Goal: Transaction & Acquisition: Purchase product/service

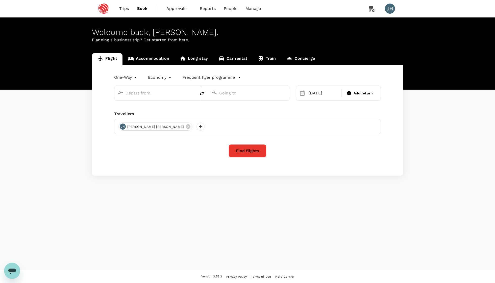
type input "Singapore Changi (SIN)"
type input "Pune (PNQ)"
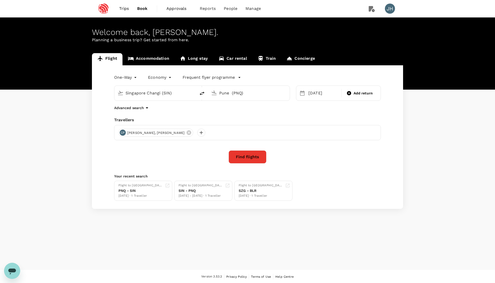
click at [15, 272] on icon "Open messaging window" at bounding box center [12, 270] width 9 height 9
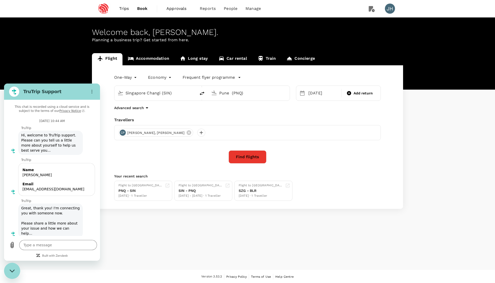
scroll to position [162, 0]
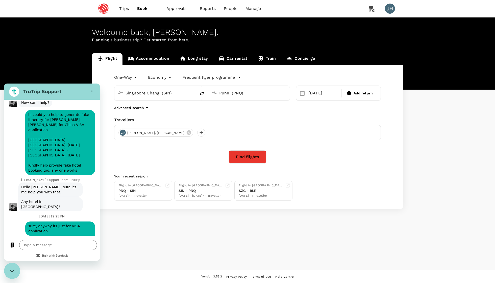
type textarea "x"
click at [47, 240] on textarea at bounding box center [58, 245] width 78 height 10
type textarea "h"
type textarea "x"
type textarea "hi"
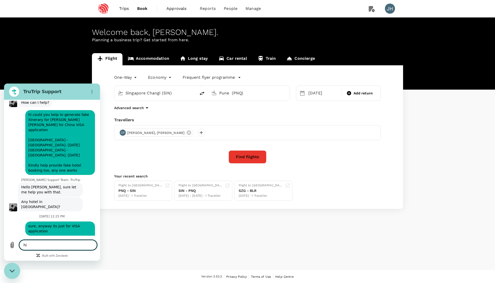
type textarea "x"
type textarea "hi"
type textarea "x"
type textarea "hi a"
type textarea "x"
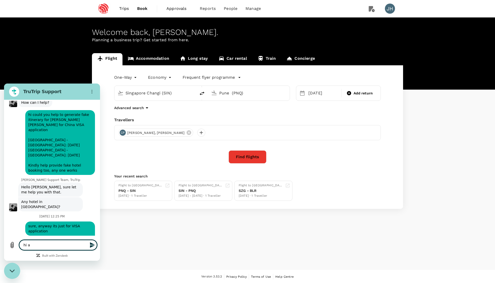
type textarea "hi an"
type textarea "x"
type textarea "hi any"
type textarea "x"
type textarea "hi any"
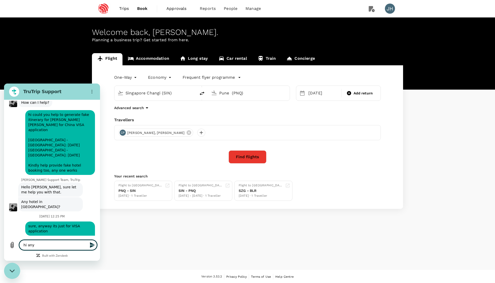
type textarea "x"
type textarea "hi any u"
type textarea "x"
type textarea "hi any up"
type textarea "x"
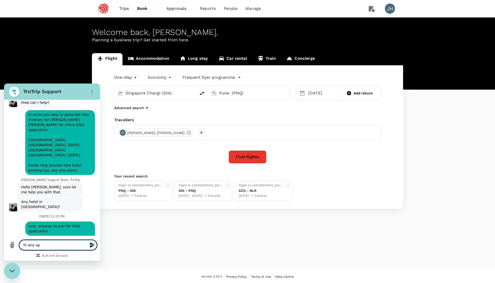
type textarea "hi any upd"
type textarea "x"
type textarea "hi any upda"
type textarea "x"
type textarea "hi any updat"
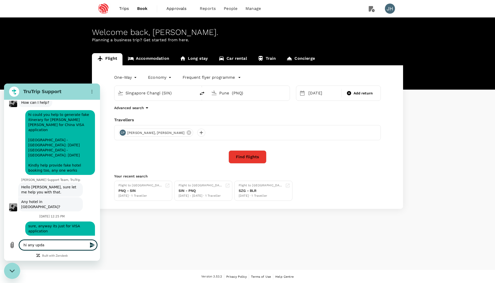
type textarea "x"
type textarea "hi any update"
type textarea "x"
type textarea "hi any update"
type textarea "x"
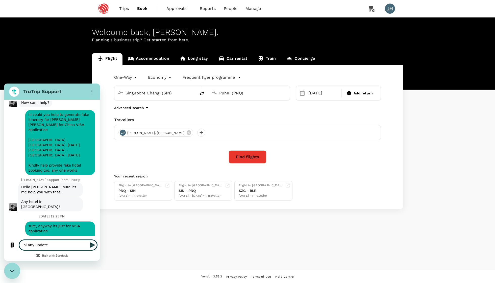
type textarea "hi any update o"
type textarea "x"
type textarea "hi any update on"
type textarea "x"
type textarea "hi any update on"
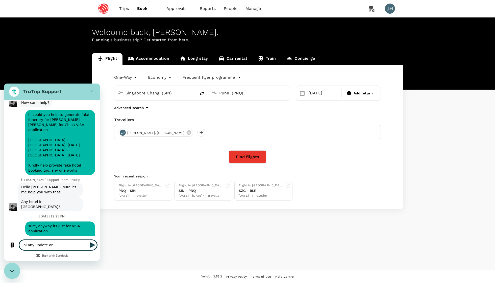
type textarea "x"
type textarea "hi any update on t"
type textarea "x"
type textarea "hi any update on th"
type textarea "x"
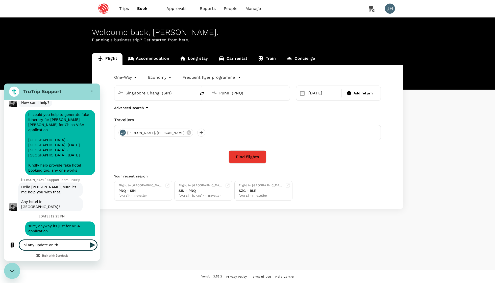
type textarea "hi any update on thi"
type textarea "x"
type textarea "hi any update on this"
type textarea "x"
type textarea "hi any update on this"
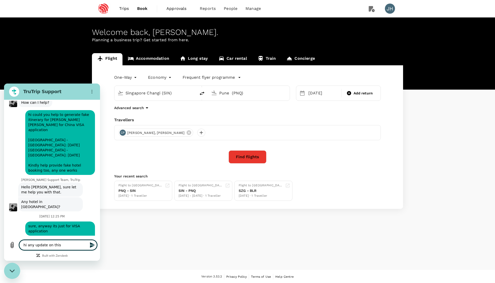
type textarea "x"
type textarea "hi any update on this c"
type textarea "x"
type textarea "hi any update on this ca"
type textarea "x"
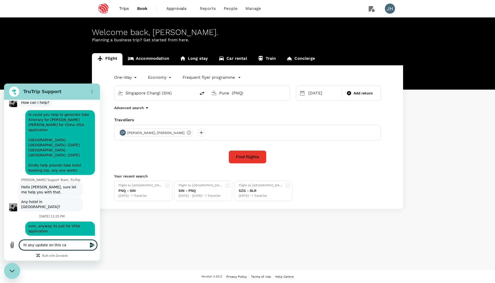
type textarea "hi any update on this cas"
type textarea "x"
type textarea "hi any update on this case"
type textarea "x"
type textarea "hi any update on this case"
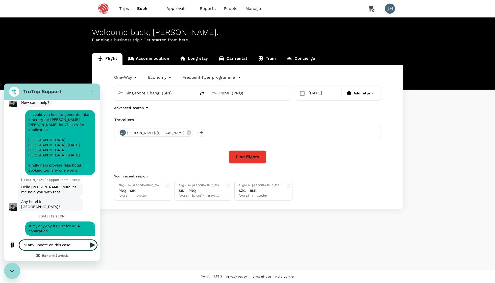
type textarea "x"
type textarea "hi any update on this case n"
type textarea "x"
type textarea "hi any update on this case ny"
type textarea "x"
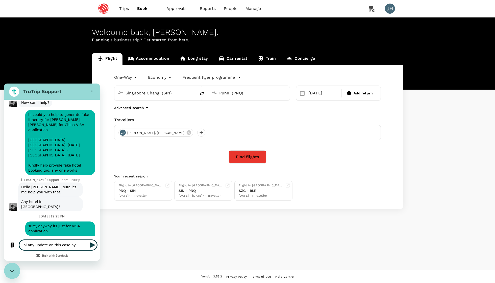
type textarea "hi any update on this case n"
type textarea "x"
type textarea "hi any update on this case nu"
type textarea "x"
type textarea "hi any update on this case num"
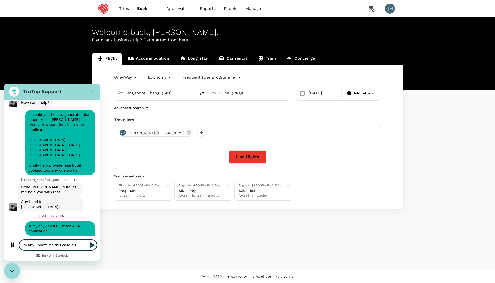
type textarea "x"
type textarea "hi any update on this case numb"
type textarea "x"
type textarea "hi any update on this case numbe"
type textarea "x"
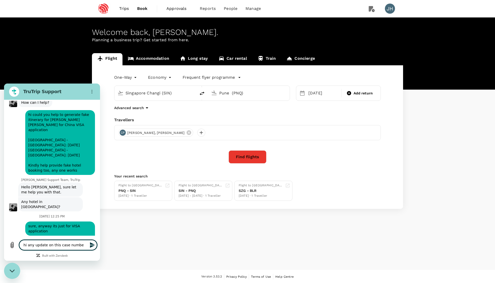
type textarea "hi any update on this case number"
type textarea "x"
type textarea "hi any update on this case number"
type textarea "x"
type textarea "hi any update on this case number"
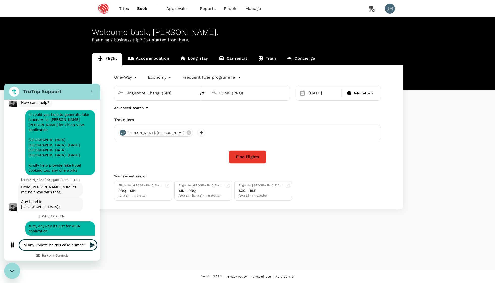
type textarea "x"
paste textarea "183748"
type textarea "hi any update on this case number 183748"
type textarea "x"
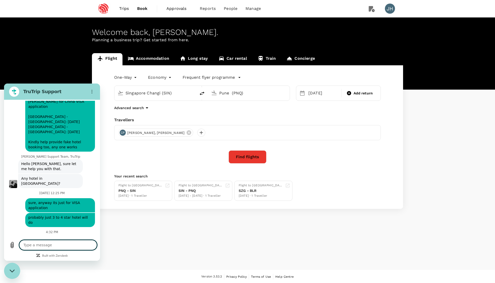
type textarea "x"
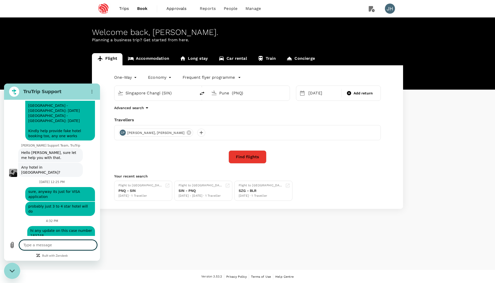
type textarea "m"
type textarea "x"
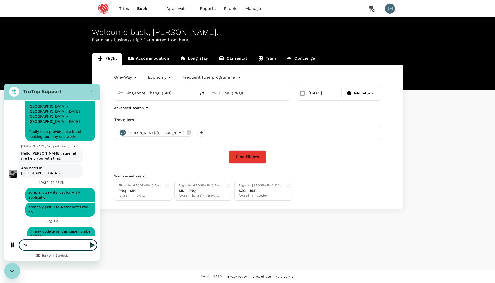
type textarea "x"
type textarea "i"
type textarea "x"
type textarea "if"
type textarea "x"
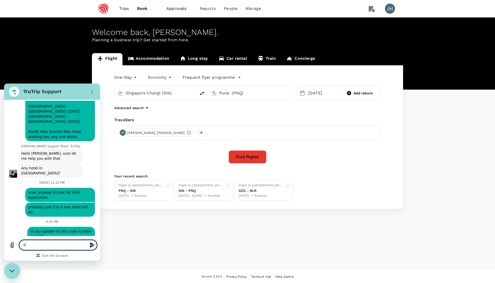
type textarea "if"
type textarea "x"
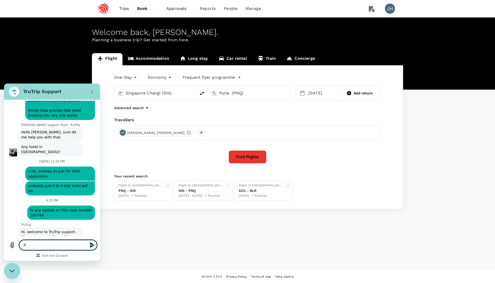
type textarea "if n"
type textarea "x"
type textarea "if no"
type textarea "x"
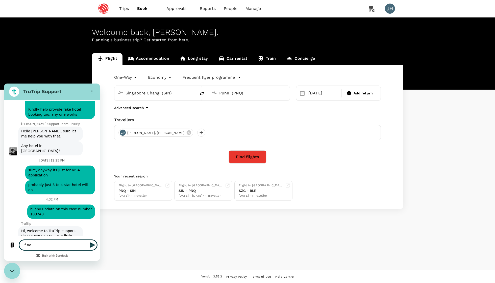
type textarea "if not"
type textarea "x"
type textarea "if not"
type textarea "x"
type textarea "if not"
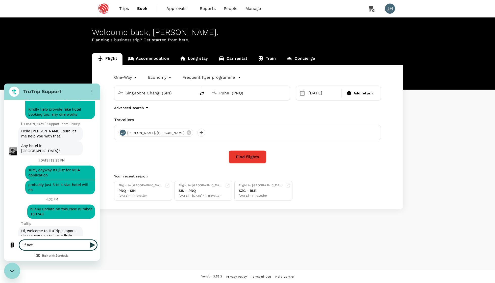
type textarea "x"
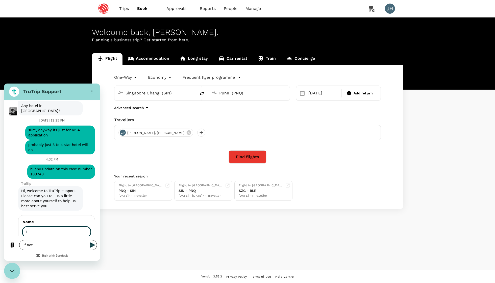
scroll to position [257, 0]
type input "I"
type input "jung yi"
click at [81, 241] on button "Next" at bounding box center [82, 246] width 17 height 10
type textarea "x"
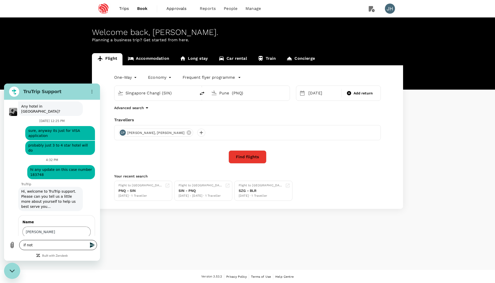
scroll to position [258, 0]
type input "hsujungyi@espressif.com"
click at [80, 262] on button "Send" at bounding box center [81, 267] width 17 height 10
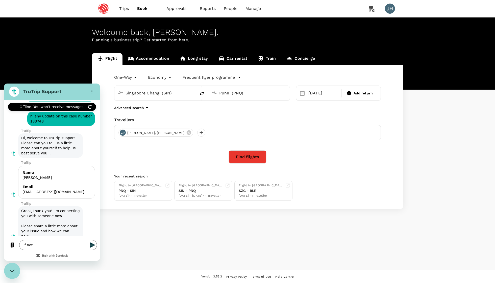
scroll to position [336, 0]
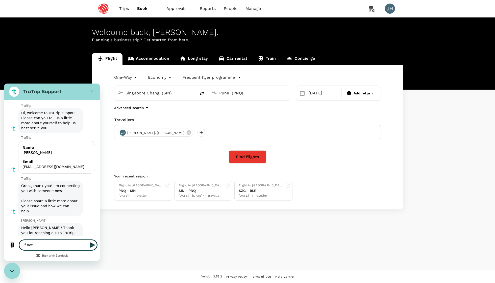
click at [45, 244] on textarea "if not" at bounding box center [58, 245] width 78 height 10
type textarea "x"
drag, startPoint x: 45, startPoint y: 244, endPoint x: 3, endPoint y: 234, distance: 43.3
click at [4, 234] on html "TruTrip Support You’re now online This chat is recorded using a cloud service a…" at bounding box center [52, 171] width 96 height 177
paste textarea "183748"
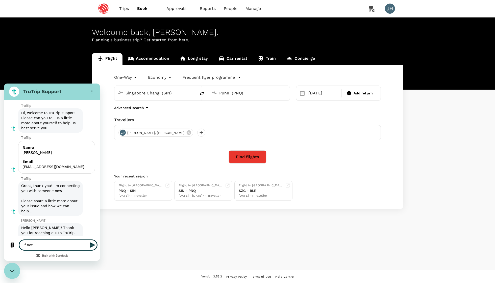
type textarea "183748"
type textarea "x"
type textarea "183748"
type textarea "x"
type textarea "183748 -"
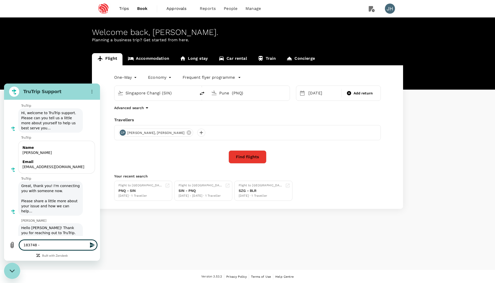
type textarea "x"
type textarea "183748 --"
type textarea "x"
type textarea "183748 --"
type textarea "x"
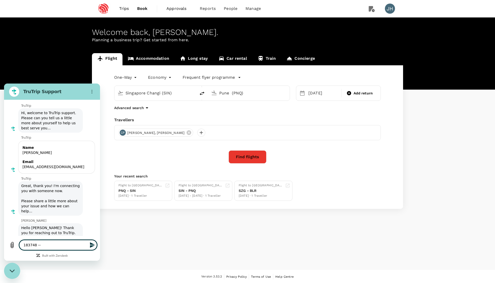
type textarea "183748 -- c"
type textarea "x"
type textarea "183748 -- ca"
type textarea "x"
type textarea "183748 -- cas"
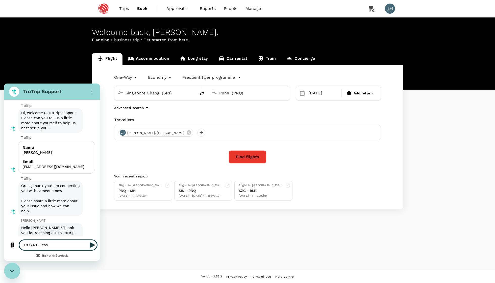
type textarea "x"
type textarea "183748 -- case"
type textarea "x"
type textarea "183748 -- case"
type textarea "x"
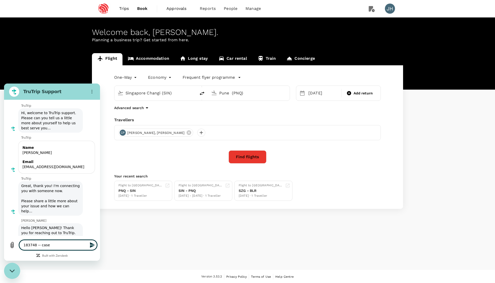
type textarea "183748 -- case n"
type textarea "x"
type textarea "183748 -- case nu"
type textarea "x"
type textarea "183748 -- case num"
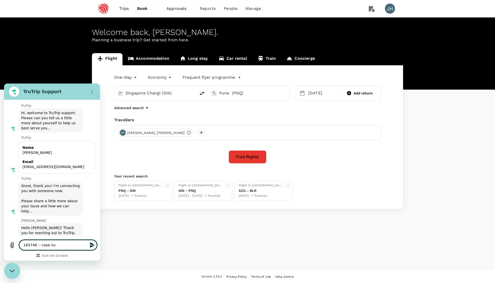
type textarea "x"
type textarea "183748 -- case numb"
type textarea "x"
type textarea "183748 -- case numbe"
type textarea "x"
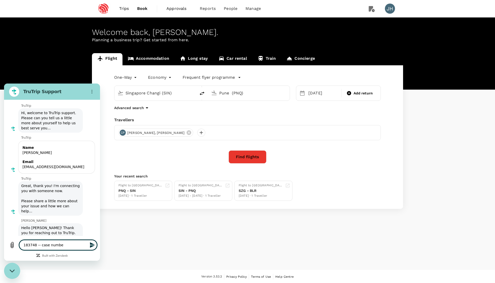
type textarea "183748 -- case number"
type textarea "x"
type textarea "183748 -- case number"
type textarea "x"
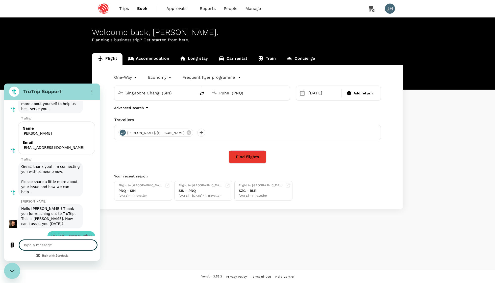
type textarea "x"
type textarea "w"
type textarea "x"
type textarea "we"
type textarea "x"
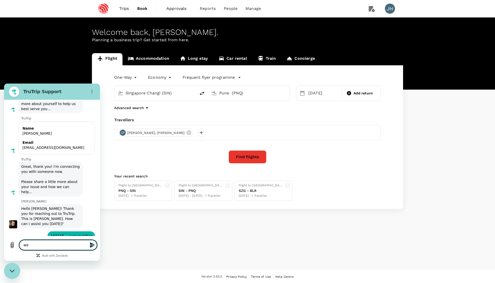
type textarea "we"
type textarea "x"
type textarea "we h"
type textarea "x"
type textarea "we ha"
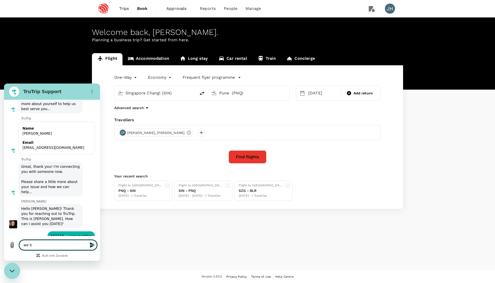
type textarea "x"
type textarea "we hav"
type textarea "x"
type textarea "we have"
type textarea "x"
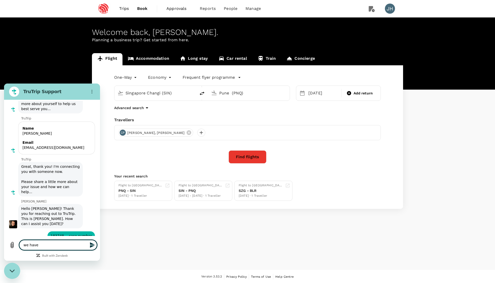
type textarea "we have"
type textarea "x"
type textarea "we have u"
type textarea "x"
type textarea "we have up"
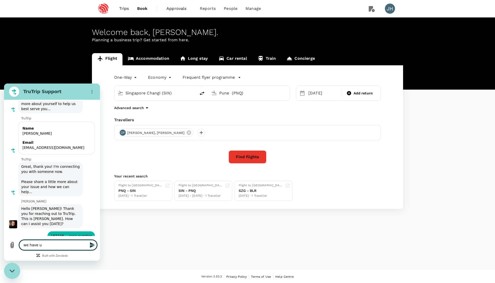
type textarea "x"
type textarea "we have upd"
type textarea "x"
type textarea "we have upda"
type textarea "x"
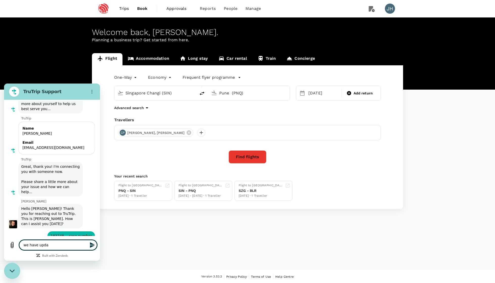
type textarea "we have updat"
type textarea "x"
type textarea "we have update"
type textarea "x"
type textarea "we have updated"
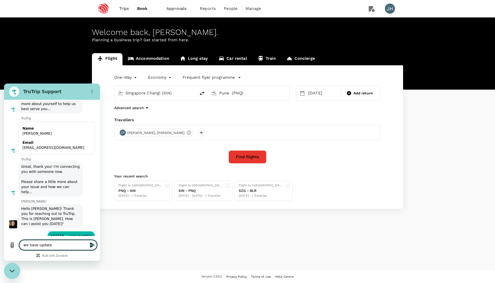
type textarea "x"
type textarea "we have updated"
type textarea "x"
type textarea "we have updated t"
type textarea "x"
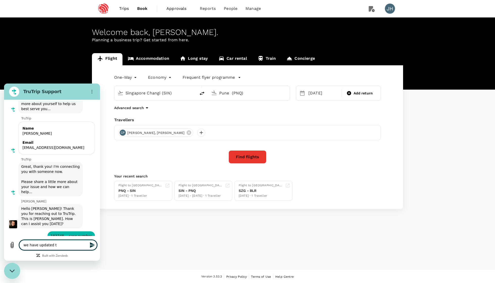
type textarea "we have updated"
type textarea "x"
type textarea "we have updated w"
type textarea "x"
type textarea "we have updated wi"
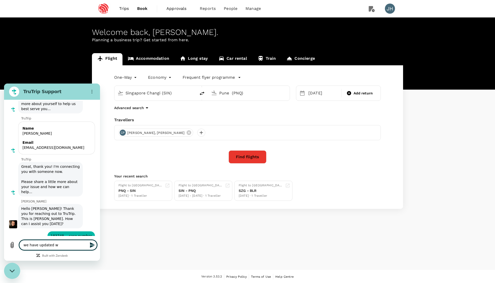
type textarea "x"
type textarea "we have updated wit"
type textarea "x"
type textarea "we have updated with"
type textarea "x"
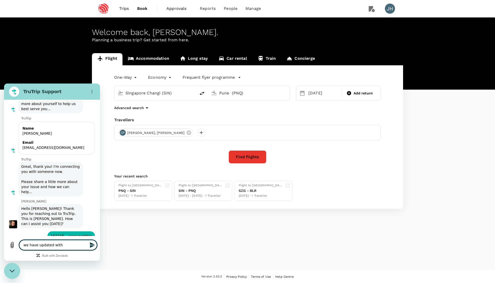
type textarea "we have updated with"
type textarea "x"
type textarea "we have updated with t"
type textarea "x"
type textarea "we have updated with th"
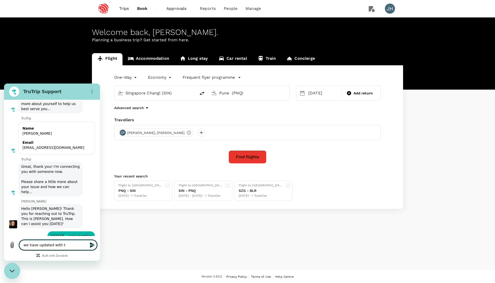
type textarea "x"
type textarea "we have updated with the"
type textarea "x"
type textarea "we have updated with the"
type textarea "x"
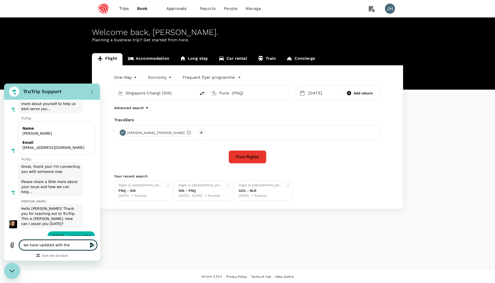
type textarea "we have updated with the d"
type textarea "x"
type textarea "we have updated with the do"
type textarea "x"
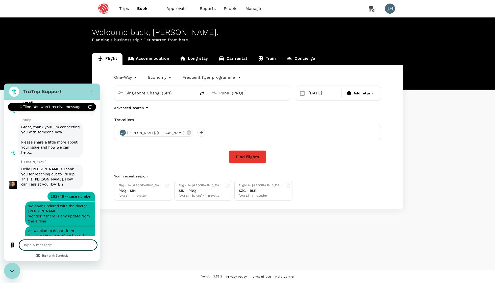
scroll to position [499, 0]
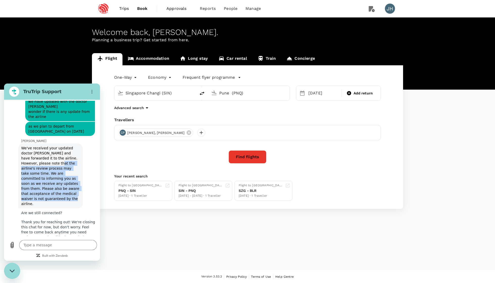
drag, startPoint x: 24, startPoint y: 149, endPoint x: 75, endPoint y: 177, distance: 58.4
click at [76, 178] on span "We've received your updated doctor memo and have forwarded it to the airline. H…" at bounding box center [50, 175] width 63 height 65
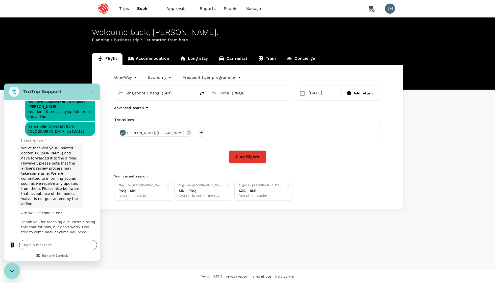
click at [60, 247] on textarea at bounding box center [58, 245] width 78 height 10
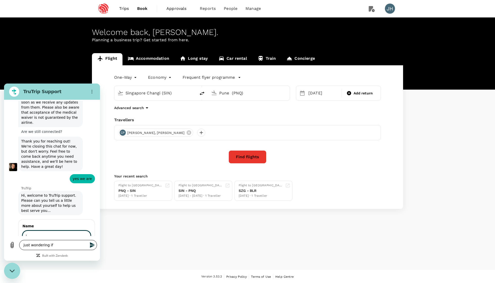
scroll to position [580, 0]
click at [68, 247] on textarea "just wondering if" at bounding box center [58, 245] width 78 height 10
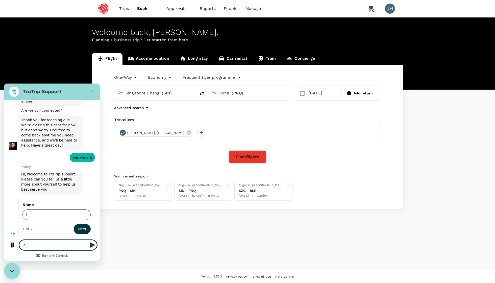
scroll to position [602, 0]
click at [120, 10] on span "Trips" at bounding box center [124, 9] width 10 height 6
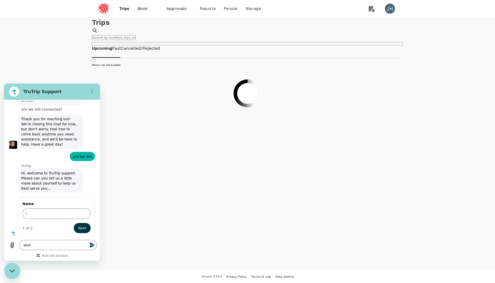
click at [136, 36] on input "text" at bounding box center [114, 37] width 44 height 5
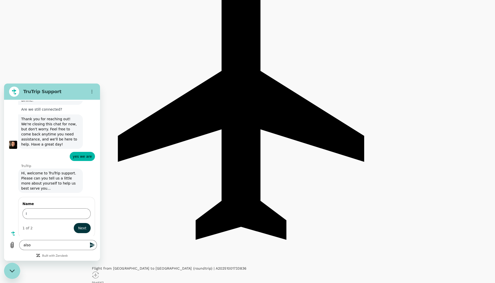
scroll to position [192, 0]
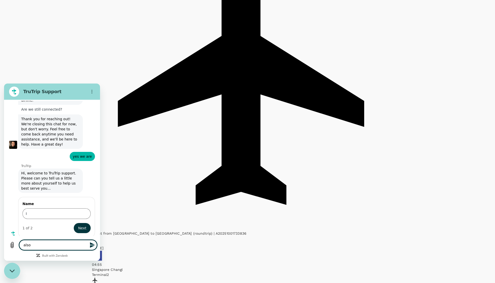
click at [37, 244] on textarea "also" at bounding box center [58, 245] width 78 height 10
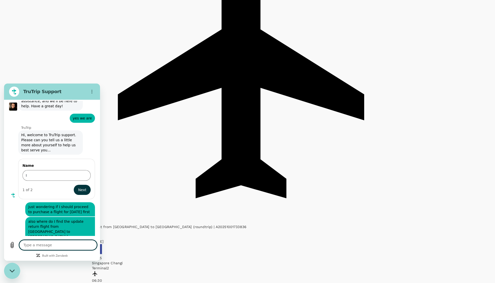
scroll to position [641, 0]
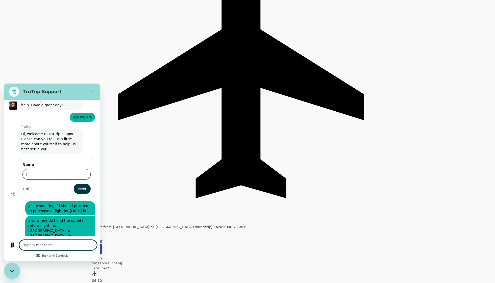
click at [39, 169] on input "I" at bounding box center [56, 174] width 68 height 11
click at [81, 184] on button "Next" at bounding box center [82, 189] width 17 height 10
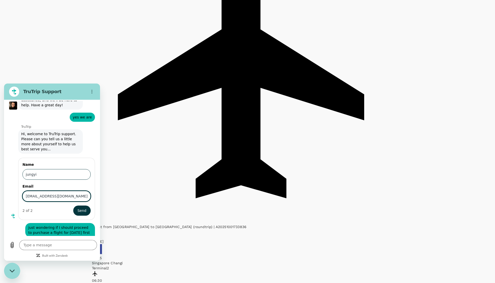
click at [80, 205] on button "Send" at bounding box center [81, 210] width 17 height 10
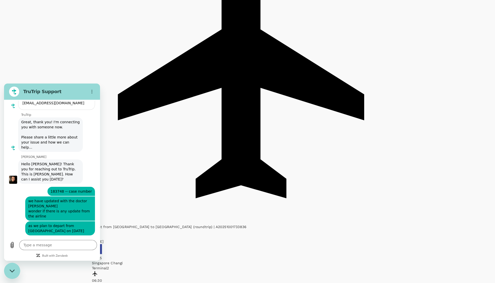
scroll to position [390, 0]
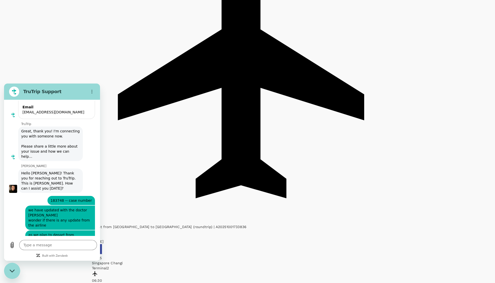
drag, startPoint x: 49, startPoint y: 180, endPoint x: 91, endPoint y: 179, distance: 41.5
click at [91, 196] on span "183748 -- case number" at bounding box center [72, 200] width 46 height 9
copy span "183748 -- case number"
click at [63, 242] on textarea at bounding box center [58, 245] width 78 height 10
paste textarea "183748 -- case number"
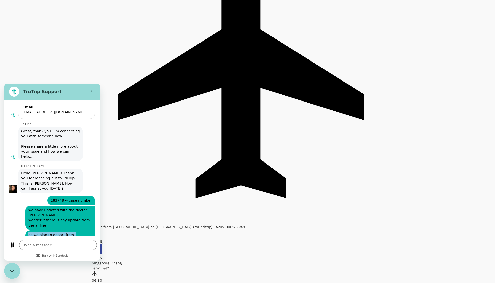
drag, startPoint x: 28, startPoint y: 214, endPoint x: 69, endPoint y: 220, distance: 40.9
click at [69, 230] on span "as we plan to depart from singapore on this sunday" at bounding box center [60, 237] width 68 height 14
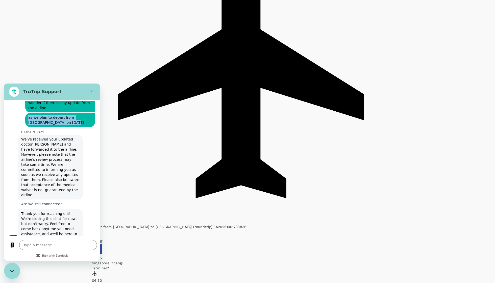
scroll to position [569, 0]
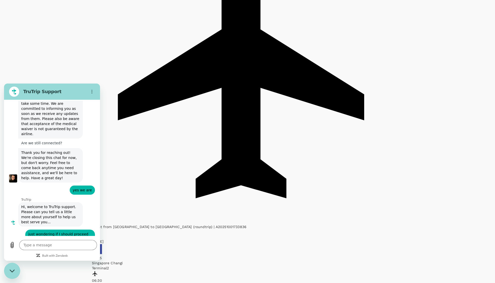
drag, startPoint x: 28, startPoint y: 208, endPoint x: 92, endPoint y: 212, distance: 64.1
click at [92, 229] on span "just wondering if I should proceed to purchase a flight for sunday first" at bounding box center [60, 236] width 68 height 14
copy span "just wondering if I should proceed to purchase a flight for sunday first"
click at [52, 243] on textarea at bounding box center [58, 245] width 78 height 10
paste textarea "just wondering if I should proceed to purchase a flight for sunday first"
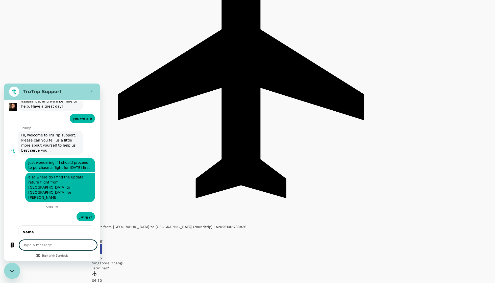
scroll to position [649, 0]
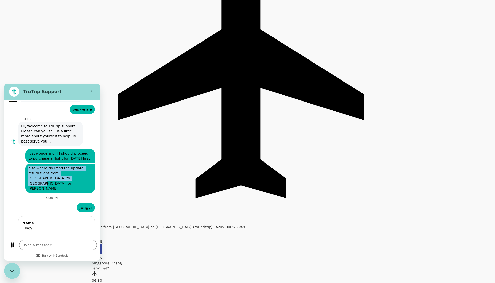
drag, startPoint x: 28, startPoint y: 143, endPoint x: 70, endPoint y: 152, distance: 42.9
click at [70, 163] on span "also where do I find the update return flight from pune to singapore for junius" at bounding box center [60, 177] width 68 height 29
copy span "also where do I find the update return flight from pune to singapore for junius"
click at [58, 241] on textarea at bounding box center [58, 245] width 78 height 10
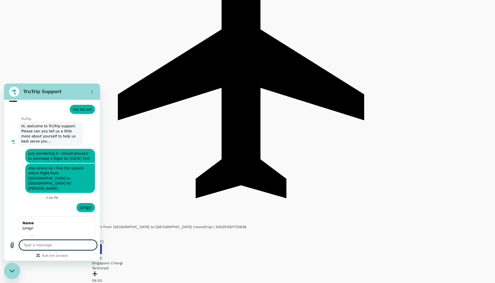
paste textarea "also where do I find the update return flight from pune to singapore for junius"
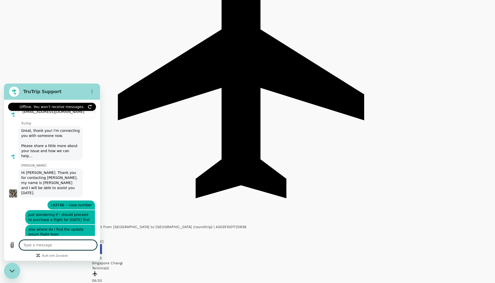
scroll to position [781, 0]
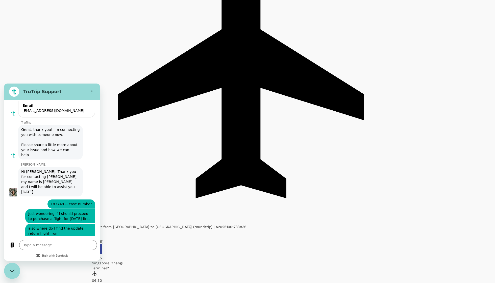
drag, startPoint x: 34, startPoint y: 220, endPoint x: 54, endPoint y: 224, distance: 20.6
click at [54, 260] on span "Thank you for sharing the case number. Please bear with me as I review the conv…" at bounding box center [50, 272] width 63 height 24
click at [67, 246] on textarea at bounding box center [58, 245] width 78 height 10
drag, startPoint x: 38, startPoint y: 189, endPoint x: 85, endPoint y: 191, distance: 47.8
click at [86, 223] on span "also where do I find the update return flight from pune to singapore for junius" at bounding box center [60, 237] width 68 height 29
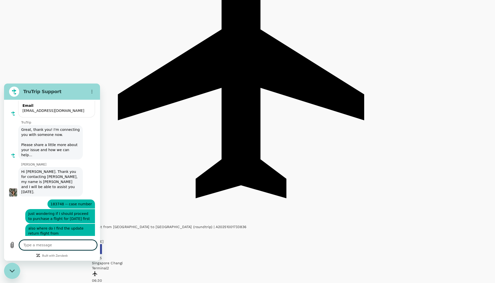
click at [61, 242] on textarea at bounding box center [58, 245] width 78 height 10
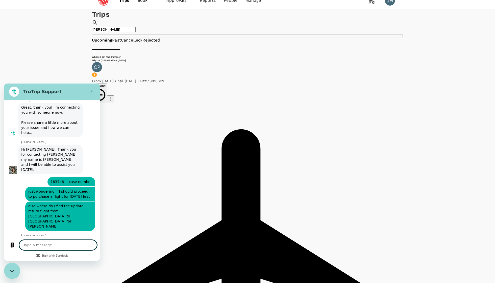
scroll to position [0, 0]
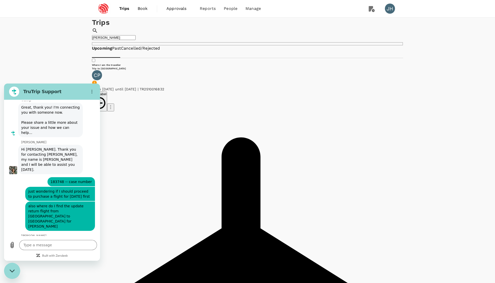
click at [141, 9] on span "Book" at bounding box center [143, 9] width 10 height 6
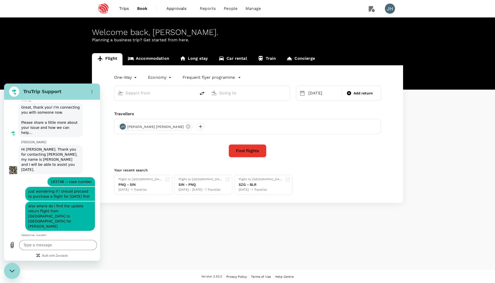
click at [149, 100] on div at bounding box center [156, 93] width 82 height 15
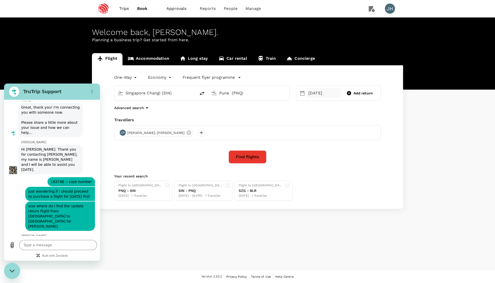
click at [325, 98] on div "12 Oct" at bounding box center [324, 93] width 34 height 10
click at [306, 150] on div "12" at bounding box center [307, 149] width 10 height 10
click at [126, 82] on body "Trips Book Approvals 0 Reports People Manage JH Welcome back , Jung Yi . Planni…" at bounding box center [247, 141] width 495 height 283
click at [129, 98] on li "Round Trip" at bounding box center [126, 100] width 30 height 9
click at [353, 92] on div "Return" at bounding box center [355, 93] width 31 height 10
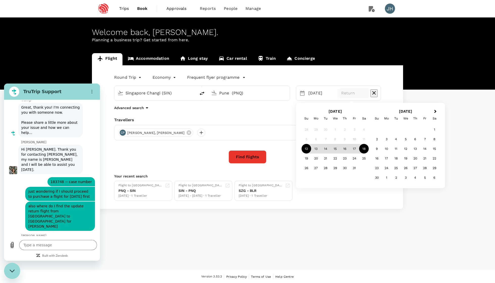
click at [364, 147] on div "18" at bounding box center [364, 149] width 10 height 10
click at [252, 162] on button "Find flights" at bounding box center [248, 156] width 38 height 13
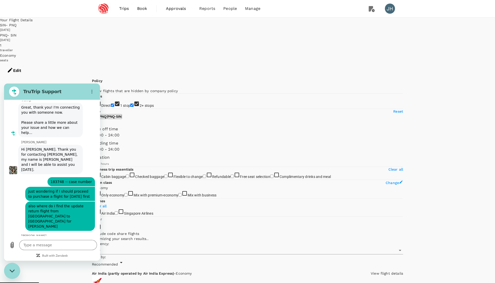
click at [131, 103] on label "1 stop" at bounding box center [121, 105] width 20 height 4
click at [114, 103] on input "1 stop" at bounding box center [112, 104] width 3 height 3
click at [130, 104] on label "2+ stops" at bounding box center [142, 105] width 24 height 4
click at [130, 104] on input "2+ stops" at bounding box center [131, 104] width 3 height 3
click at [11, 270] on icon "Close messaging window" at bounding box center [11, 270] width 5 height 3
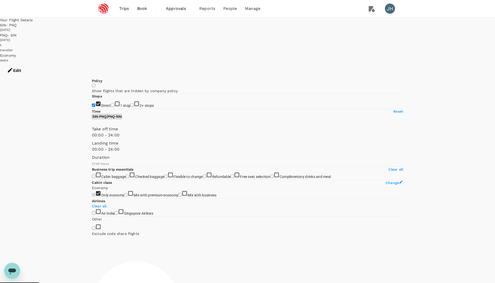
click at [111, 103] on input "1 stop" at bounding box center [112, 104] width 3 height 3
click at [10, 265] on div "Open messaging window" at bounding box center [12, 270] width 15 height 15
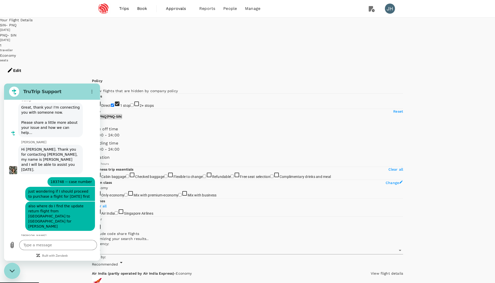
click at [106, 255] on span "Sort by :" at bounding box center [99, 257] width 14 height 4
click at [118, 262] on span "Recommended" at bounding box center [105, 264] width 26 height 4
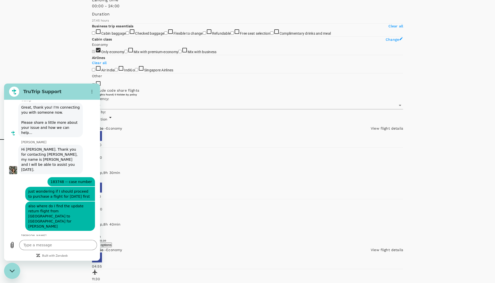
scroll to position [144, 0]
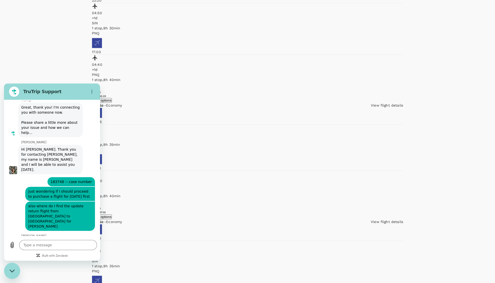
scroll to position [288, 0]
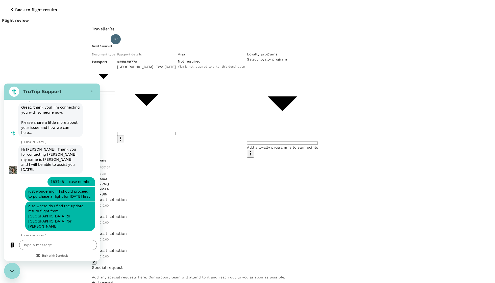
click at [228, 196] on div "No seat selection + SGD 0.00" at bounding box center [247, 204] width 311 height 17
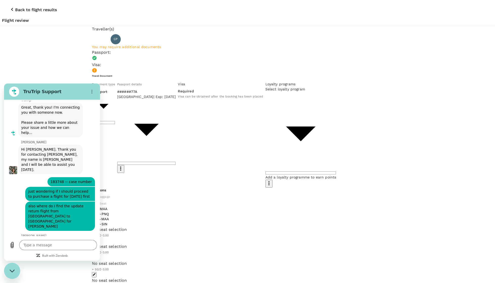
click at [278, 226] on div "No seat selection + SGD 0.00" at bounding box center [247, 234] width 311 height 17
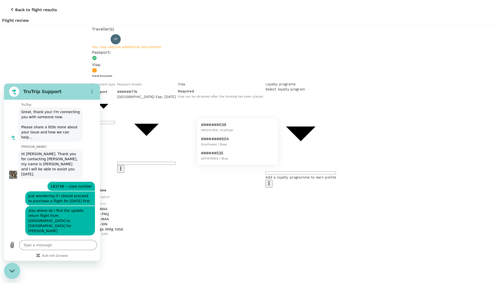
click at [263, 128] on li "#######039 KRISFLYER | KrisFlyer" at bounding box center [237, 127] width 81 height 14
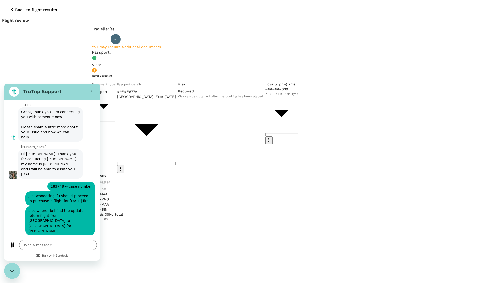
scroll to position [803, 0]
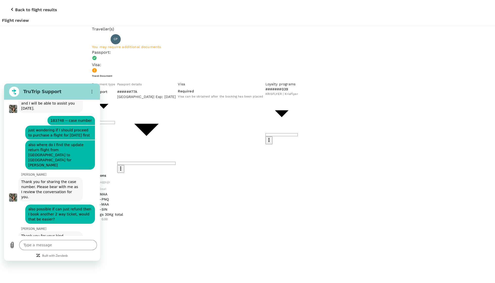
scroll to position [865, 0]
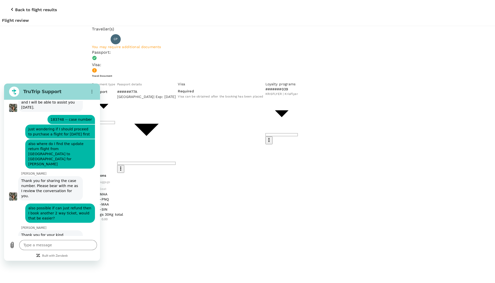
drag, startPoint x: 30, startPoint y: 190, endPoint x: 75, endPoint y: 217, distance: 52.2
click at [75, 230] on span "Thank you for your kind patience. Upon checking, I can see that my colleague is…" at bounding box center [50, 260] width 63 height 60
click at [70, 243] on textarea at bounding box center [58, 245] width 78 height 10
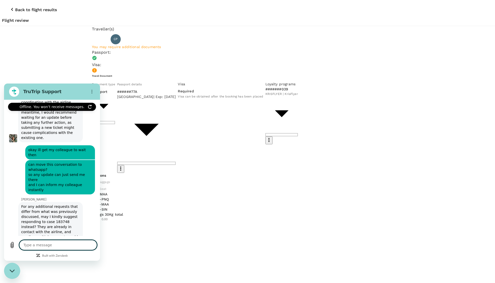
scroll to position [1014, 0]
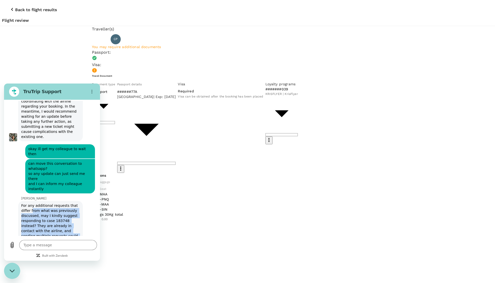
drag, startPoint x: 33, startPoint y: 148, endPoint x: 77, endPoint y: 209, distance: 75.6
click at [77, 209] on div "This chat is recorded using a cloud service and is subject to the terms of our …" at bounding box center [52, 168] width 94 height 135
click at [9, 8] on icon "button" at bounding box center [12, 9] width 6 height 6
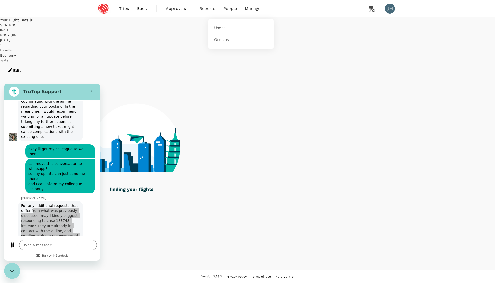
click at [228, 9] on span "People" at bounding box center [230, 9] width 14 height 6
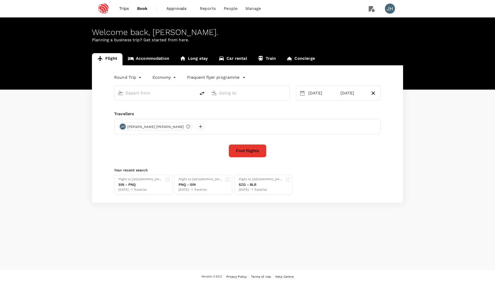
type input "Singapore Changi (SIN)"
type input "Pune (PNQ)"
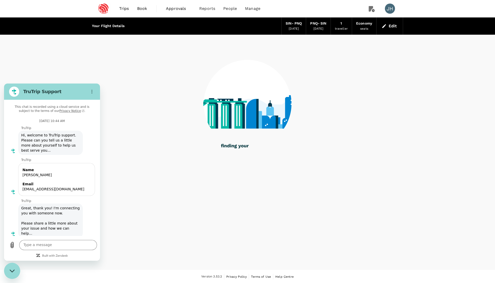
scroll to position [1004, 0]
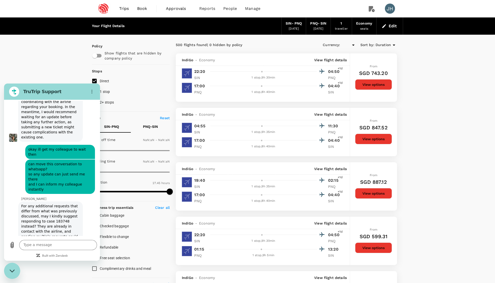
type input "SGD"
type input "1440"
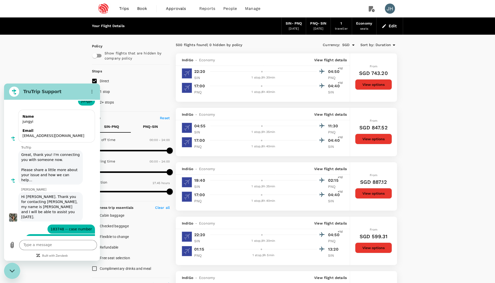
scroll to position [746, 0]
drag, startPoint x: 49, startPoint y: 189, endPoint x: 90, endPoint y: 190, distance: 41.2
click at [90, 225] on span "183748 -- case number" at bounding box center [72, 229] width 46 height 9
copy span "183748 -- case number"
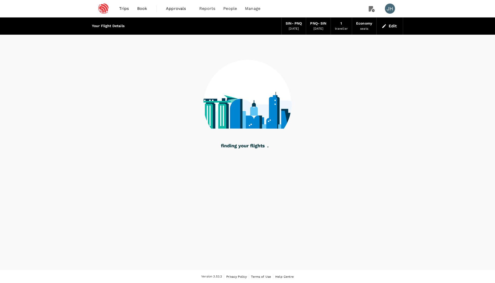
click at [385, 28] on body "Trips Book Approvals 0 Reports People Manage JH Your Flight Details SIN - PNQ 1…" at bounding box center [247, 141] width 495 height 283
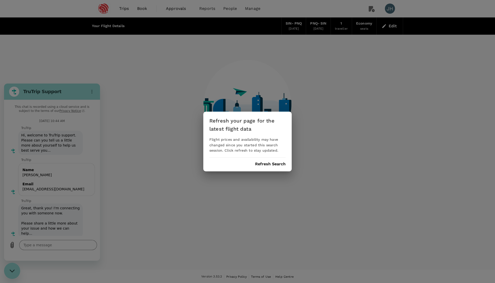
type textarea "x"
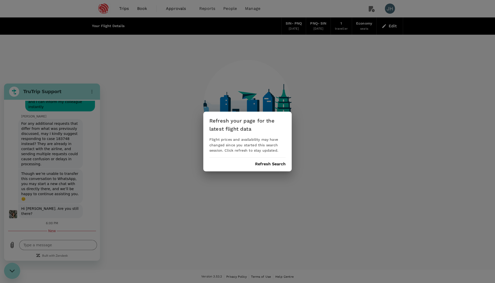
click at [267, 176] on div "Refresh your page for the latest flight data Flight prices and availability may…" at bounding box center [247, 141] width 495 height 283
click at [267, 166] on div "Refresh your page for the latest flight data Flight prices and availability may…" at bounding box center [248, 141] width 88 height 60
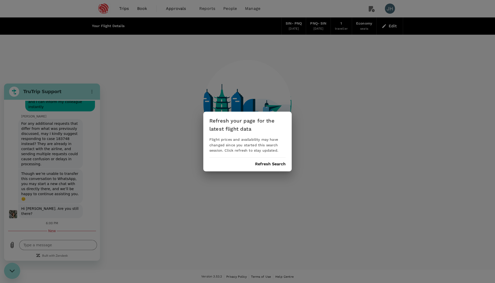
click at [266, 163] on button "Refresh Search" at bounding box center [270, 164] width 31 height 5
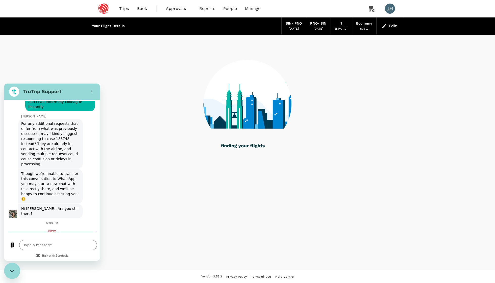
click at [389, 28] on button "Edit" at bounding box center [390, 26] width 18 height 8
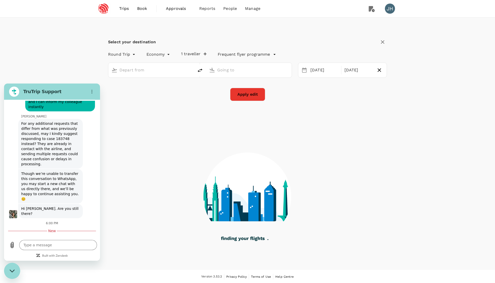
type input "Singapore Changi (SIN)"
type input "Pune (PNQ)"
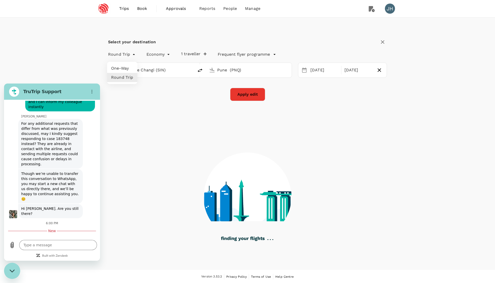
click at [127, 55] on body "Trips Book Approvals 0 Reports People Manage JH Select your destination Round T…" at bounding box center [247, 141] width 495 height 283
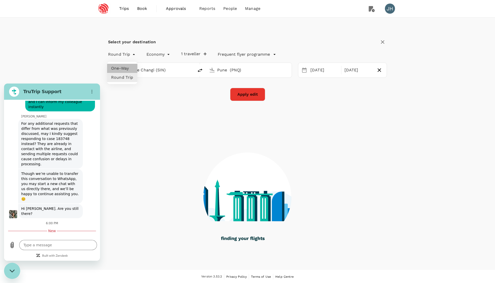
click at [124, 68] on li "One-Way" at bounding box center [122, 68] width 30 height 9
type input "oneway"
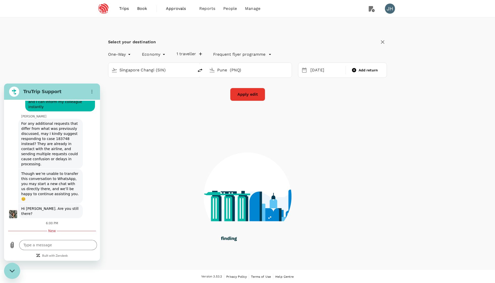
click at [252, 99] on button "Apply edit" at bounding box center [247, 94] width 35 height 13
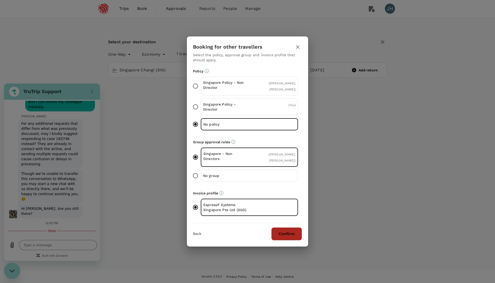
click at [292, 238] on button "Confirm" at bounding box center [287, 233] width 31 height 13
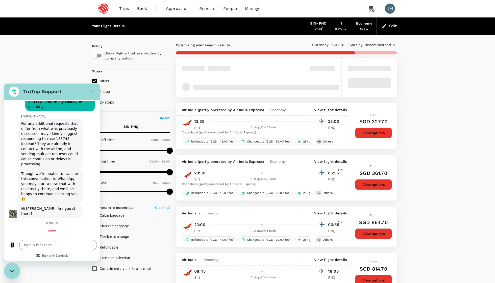
click at [10, 270] on icon "Close messaging window" at bounding box center [11, 270] width 5 height 3
type textarea "x"
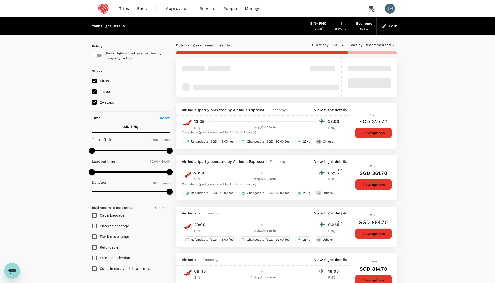
click at [98, 107] on input "2+ stops" at bounding box center [94, 102] width 11 height 11
checkbox input "false"
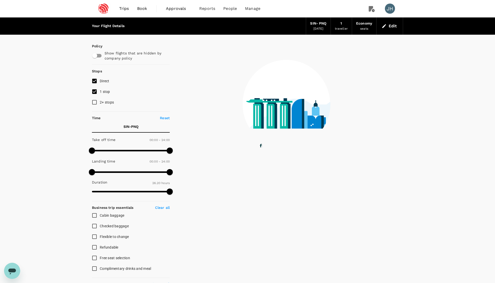
click at [372, 44] on div at bounding box center [287, 101] width 234 height 132
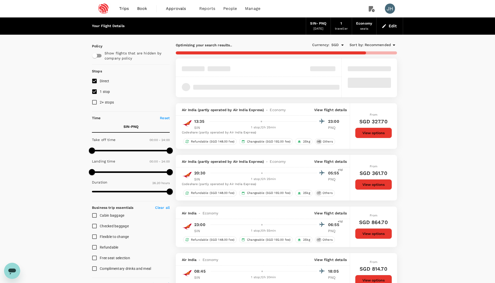
click at [372, 45] on span "Recommended" at bounding box center [378, 45] width 26 height 6
click at [363, 79] on span "Duration" at bounding box center [380, 81] width 63 height 6
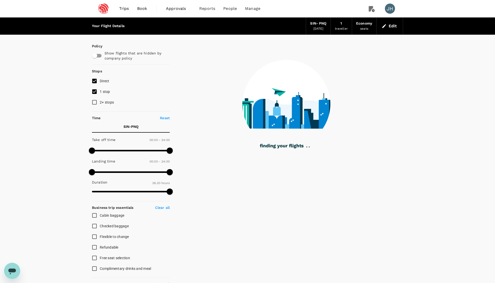
type input "1855"
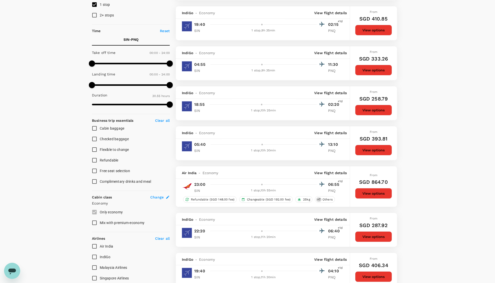
scroll to position [85, 0]
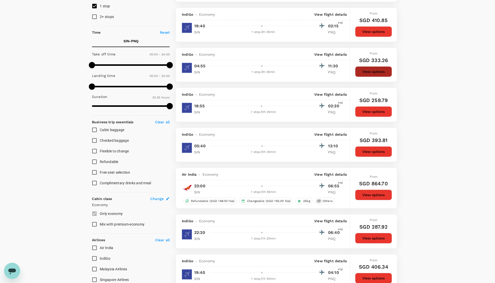
click at [369, 77] on button "View options" at bounding box center [373, 71] width 37 height 11
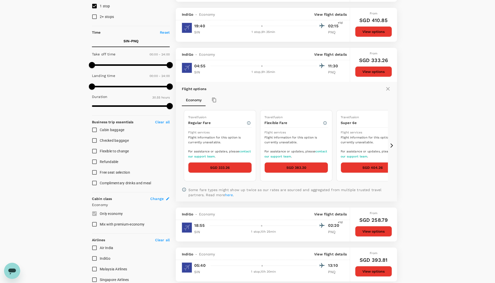
scroll to position [138, 0]
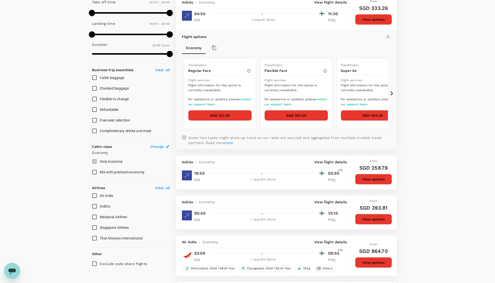
click at [325, 5] on p "View flight details" at bounding box center [330, 2] width 33 height 5
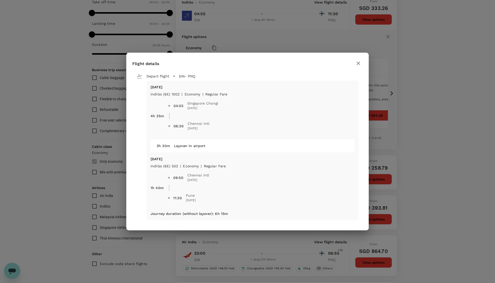
click at [357, 60] on icon "button" at bounding box center [359, 63] width 6 height 6
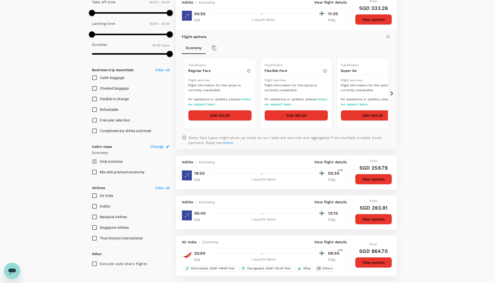
click at [288, 121] on button "SGD 383.20" at bounding box center [297, 115] width 64 height 11
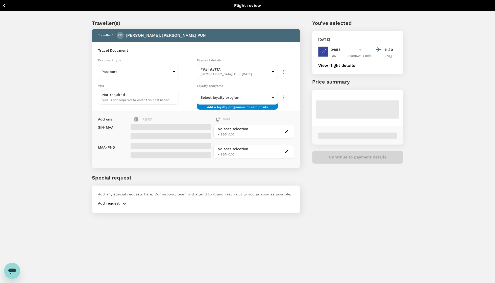
click at [256, 133] on div "No seat selection + SGD 0.00" at bounding box center [254, 132] width 81 height 14
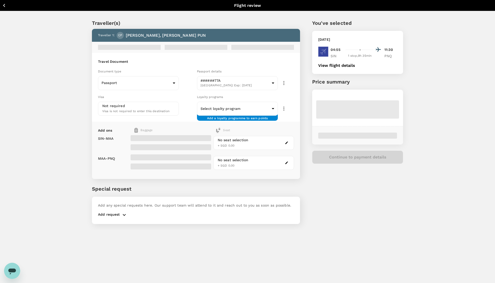
click at [287, 143] on icon "button" at bounding box center [287, 143] width 4 height 4
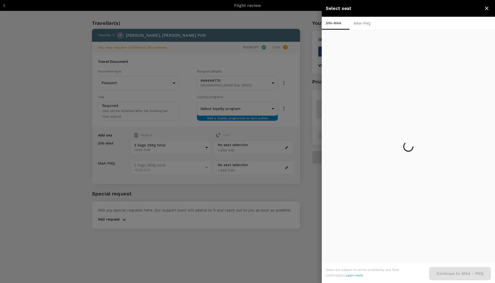
click at [287, 143] on div at bounding box center [247, 141] width 495 height 283
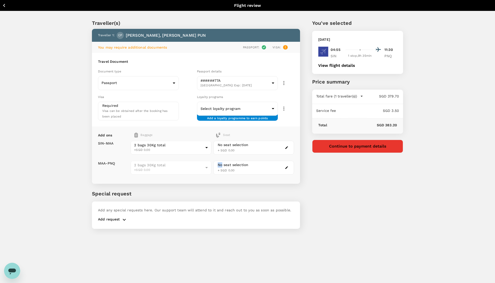
click at [287, 144] on div "No seat selection + SGD 0.00" at bounding box center [254, 148] width 81 height 14
click at [285, 148] on icon "button" at bounding box center [287, 148] width 4 height 4
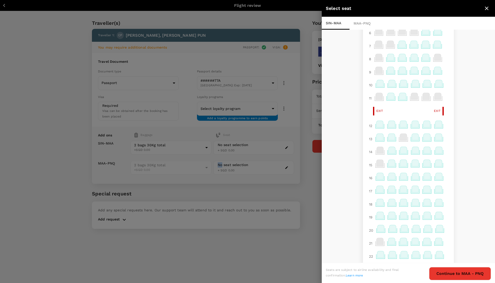
scroll to position [77, 0]
click at [399, 130] on icon at bounding box center [404, 125] width 10 height 10
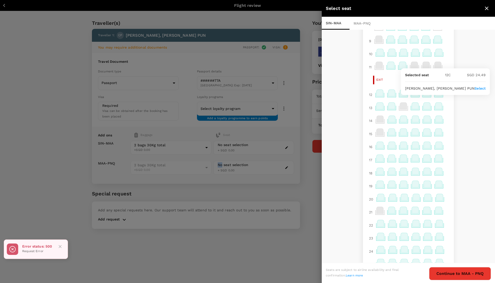
scroll to position [148, 0]
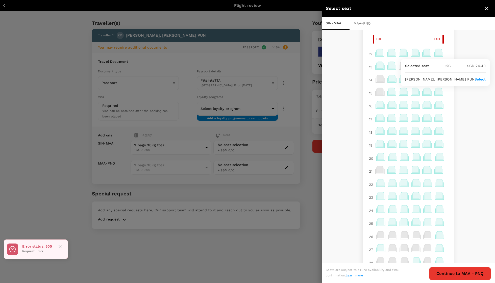
click at [401, 120] on icon at bounding box center [403, 117] width 7 height 7
click at [400, 120] on icon at bounding box center [403, 117] width 7 height 7
click at [390, 120] on icon at bounding box center [392, 117] width 7 height 7
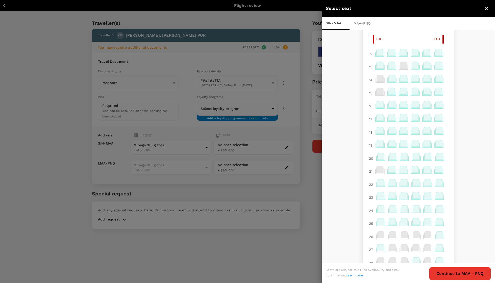
click at [389, 120] on icon at bounding box center [392, 117] width 7 height 7
click at [451, 273] on button "Continue to MAA - PNQ" at bounding box center [460, 273] width 62 height 13
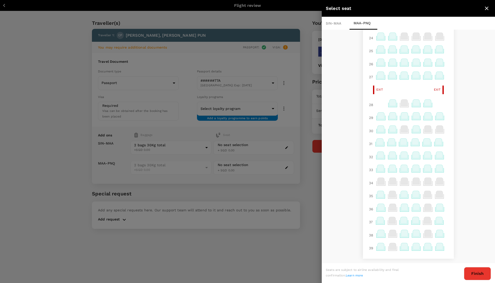
scroll to position [412, 0]
click at [389, 145] on icon at bounding box center [392, 142] width 7 height 7
click at [460, 138] on p "Select" at bounding box center [465, 137] width 11 height 5
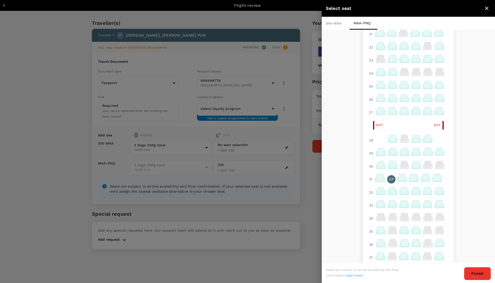
scroll to position [252, 0]
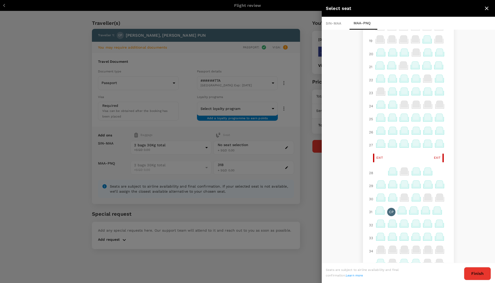
click at [389, 120] on icon at bounding box center [392, 117] width 7 height 7
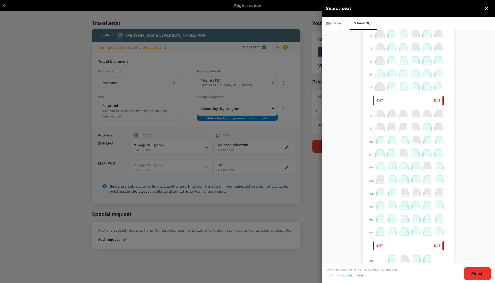
scroll to position [172, 0]
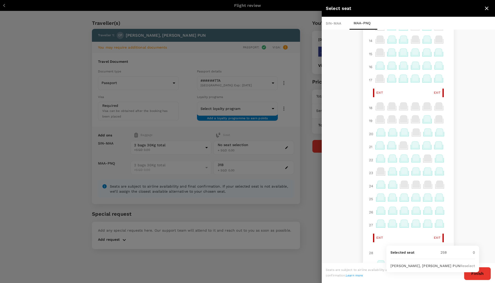
click at [389, 68] on icon at bounding box center [392, 65] width 7 height 7
click at [390, 68] on icon at bounding box center [392, 65] width 7 height 7
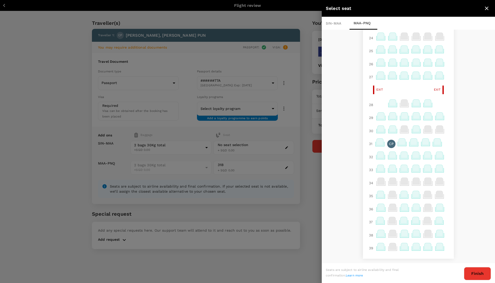
scroll to position [430, 0]
click at [389, 141] on p "CP" at bounding box center [391, 143] width 5 height 5
click at [391, 123] on span "CHEUK KEI, JUNIUS PUN" at bounding box center [419, 123] width 70 height 4
click at [454, 121] on p "Remove" at bounding box center [461, 123] width 14 height 5
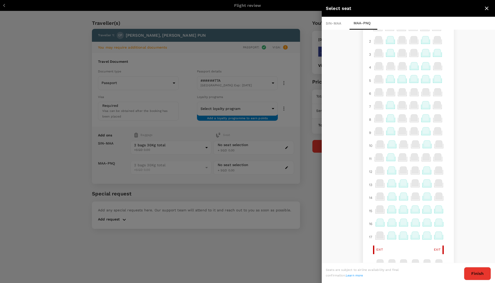
scroll to position [80, 0]
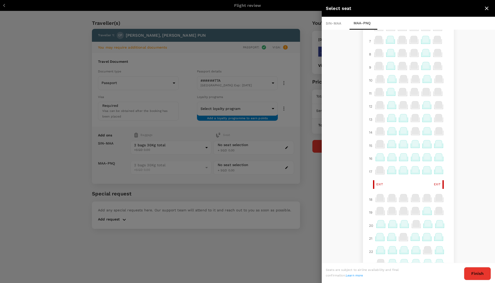
click at [389, 160] on icon at bounding box center [392, 156] width 7 height 7
click at [460, 195] on p "Select" at bounding box center [465, 194] width 11 height 5
click at [478, 274] on button "Finish" at bounding box center [477, 273] width 27 height 13
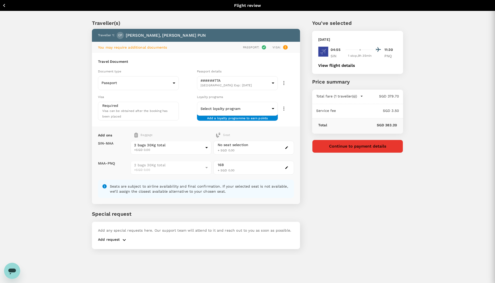
scroll to position [0, 0]
click at [270, 148] on div "No seat selection + SGD 0.00" at bounding box center [254, 148] width 81 height 14
click at [290, 145] on div "No seat selection + SGD 0.00" at bounding box center [254, 148] width 81 height 14
click at [285, 146] on icon "button" at bounding box center [287, 148] width 4 height 4
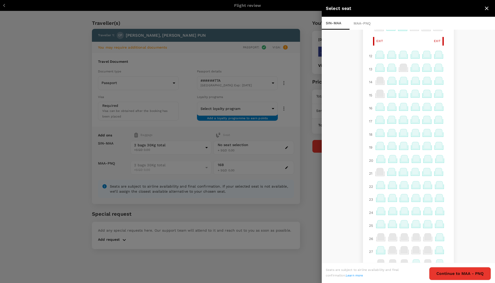
scroll to position [217, 0]
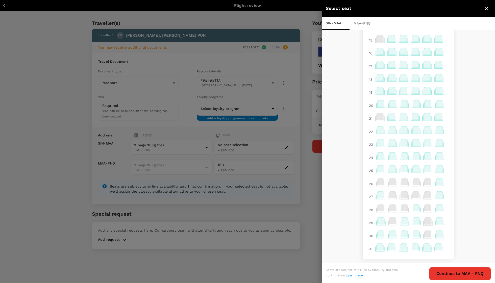
click at [390, 55] on icon at bounding box center [392, 51] width 7 height 7
click at [460, 76] on p "Select" at bounding box center [465, 76] width 11 height 5
click at [464, 272] on button "Continue to MAA - PNQ" at bounding box center [460, 273] width 62 height 13
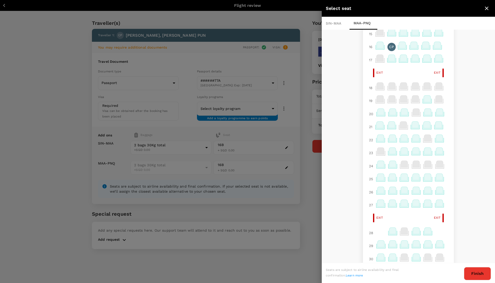
scroll to position [204, 0]
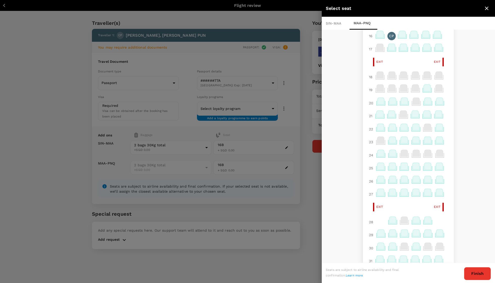
click at [478, 274] on button "Finish" at bounding box center [477, 273] width 27 height 13
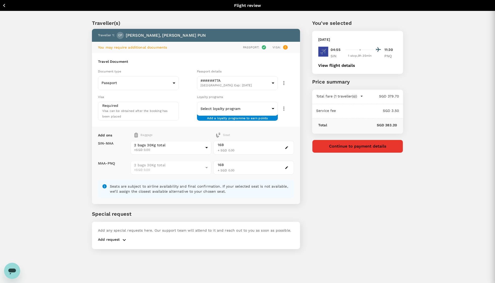
scroll to position [0, 0]
click at [330, 68] on button "View flight details" at bounding box center [337, 65] width 37 height 5
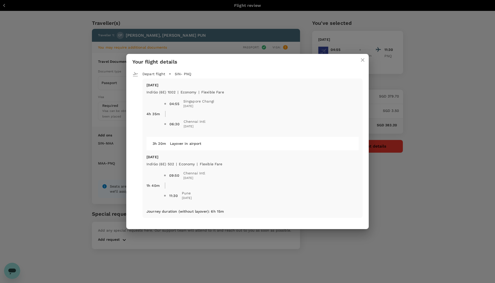
type textarea "x"
click at [368, 57] on button "close" at bounding box center [363, 60] width 12 height 12
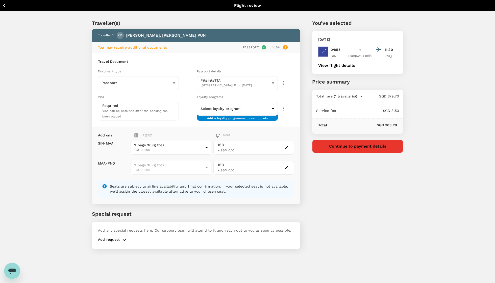
click at [364, 148] on button "Continue to payment details" at bounding box center [357, 146] width 91 height 13
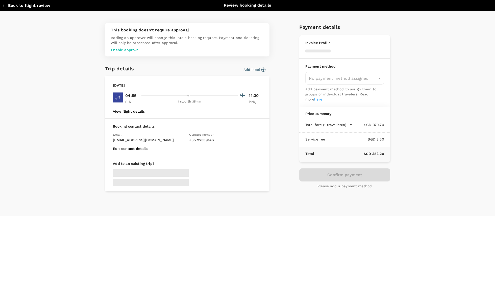
type input "9c4236b1-475f-422d-9c09-8433c73e6af8"
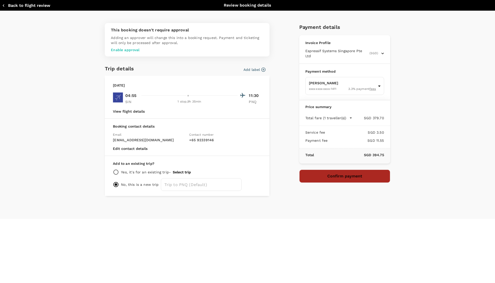
click at [315, 179] on button "Confirm payment" at bounding box center [345, 175] width 91 height 13
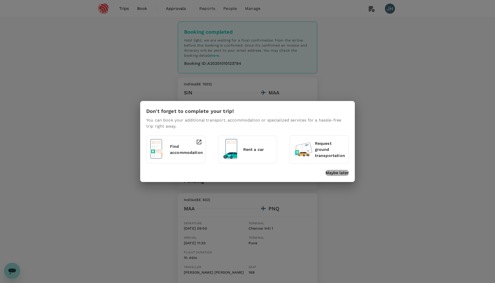
click at [337, 173] on p "Maybe later" at bounding box center [337, 173] width 23 height 6
